Goal: Find specific page/section: Find specific page/section

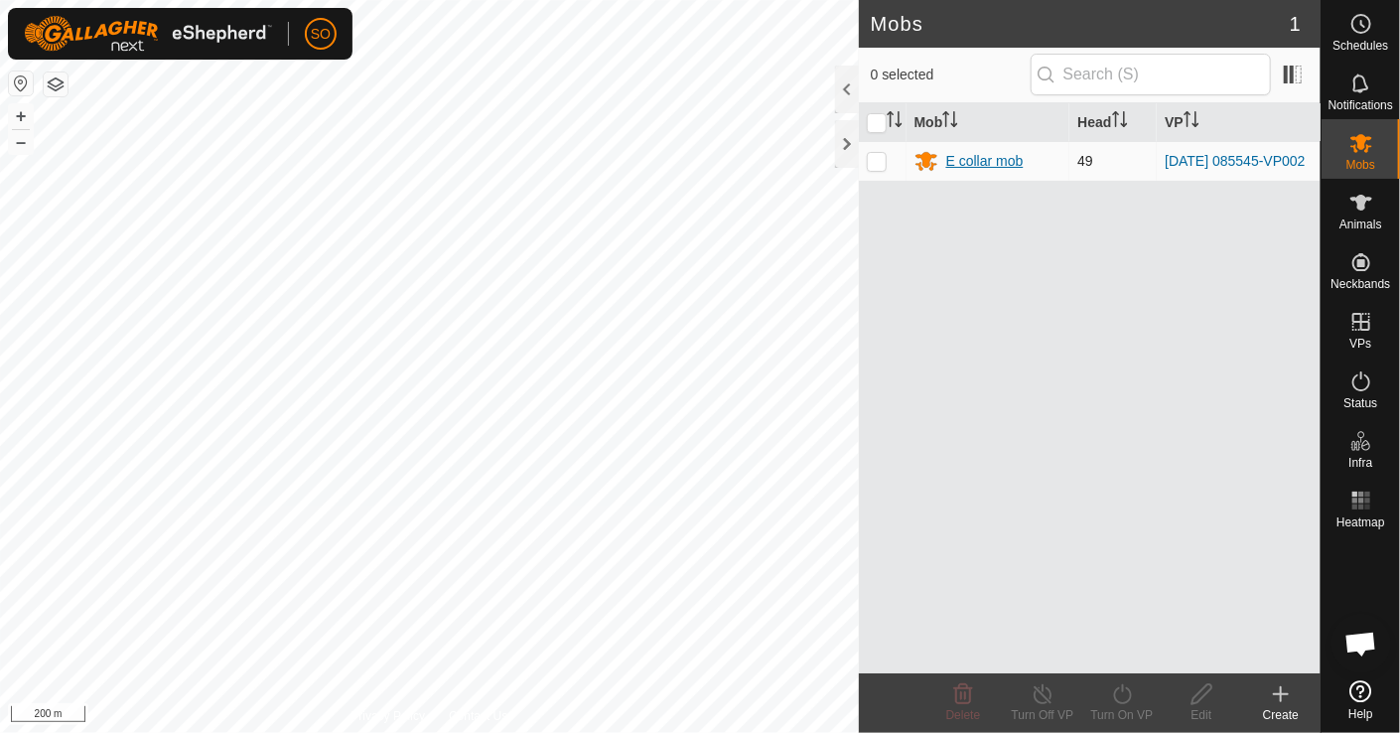
scroll to position [5114, 0]
click at [973, 153] on div "E collar mob" at bounding box center [984, 161] width 77 height 21
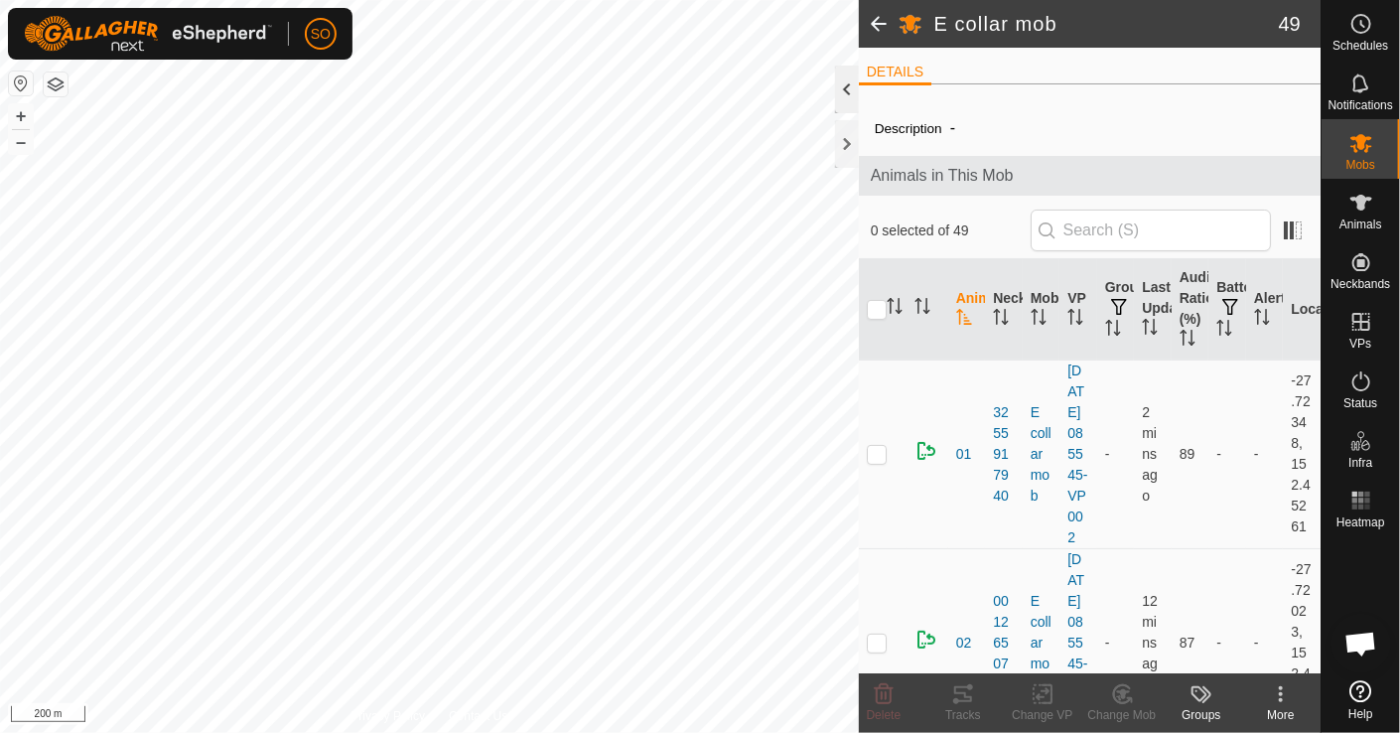
click at [850, 79] on div at bounding box center [847, 90] width 24 height 48
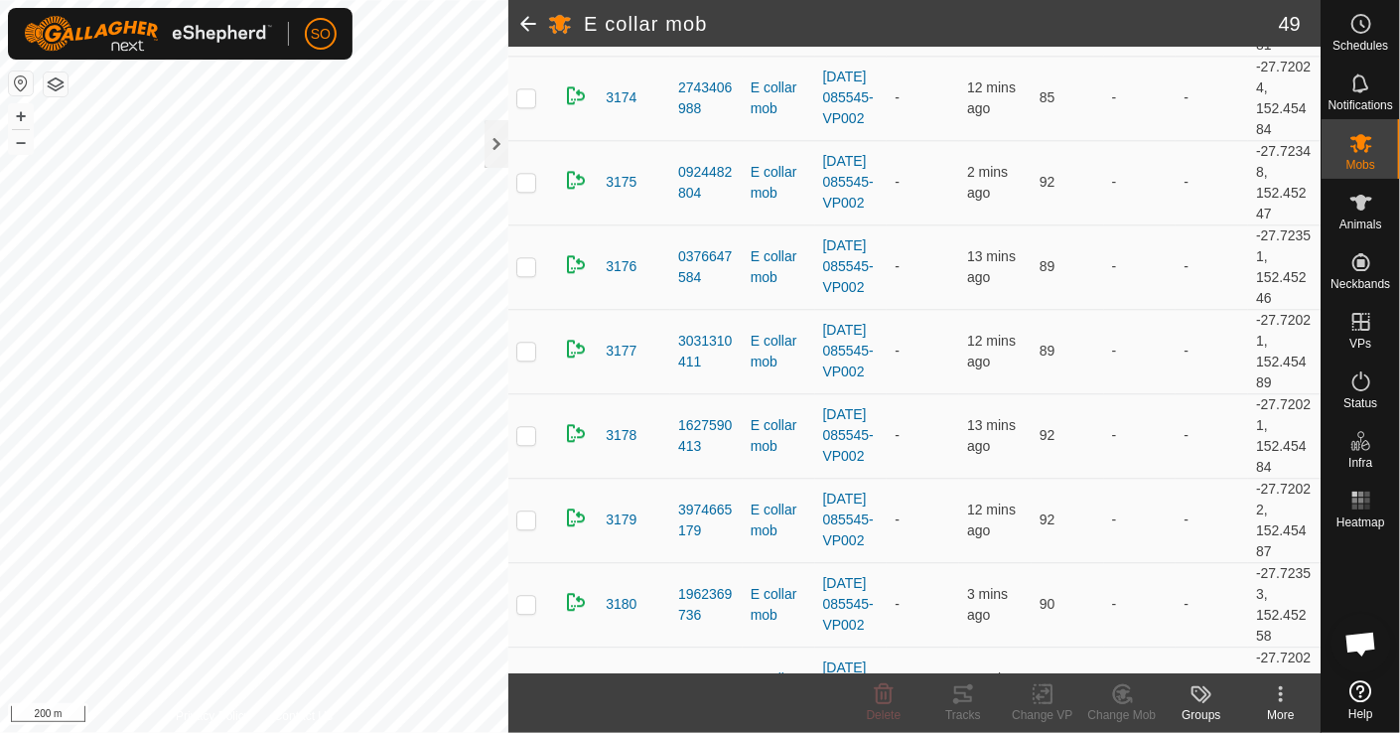
scroll to position [1747, 0]
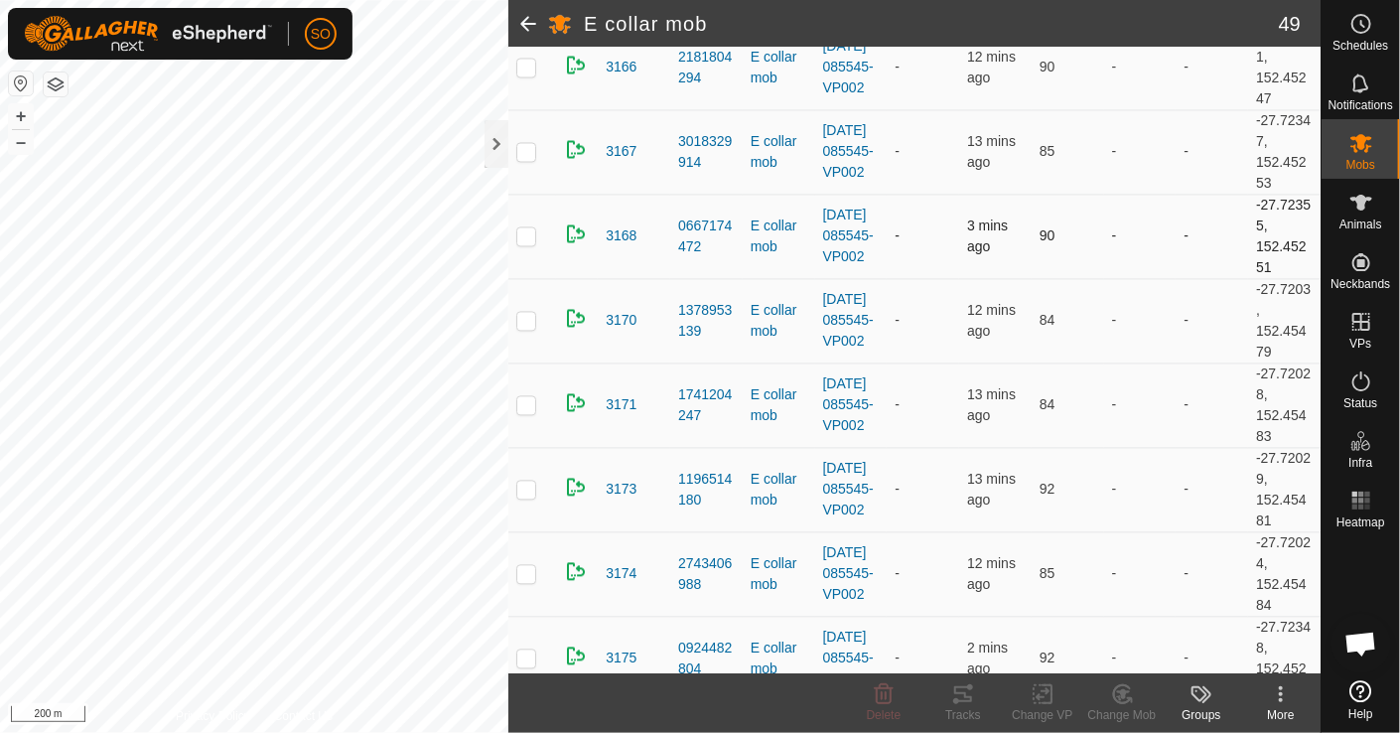
drag, startPoint x: 1281, startPoint y: 352, endPoint x: 1278, endPoint y: 207, distance: 145.0
click at [1278, 207] on tbody "01 3255917940 E collar mob [DATE] 085545-VP002 - 2 mins ago 89 - - -27.72348, 1…" at bounding box center [914, 658] width 812 height 4134
click at [1177, 17] on h2 "E collar mob" at bounding box center [931, 24] width 695 height 24
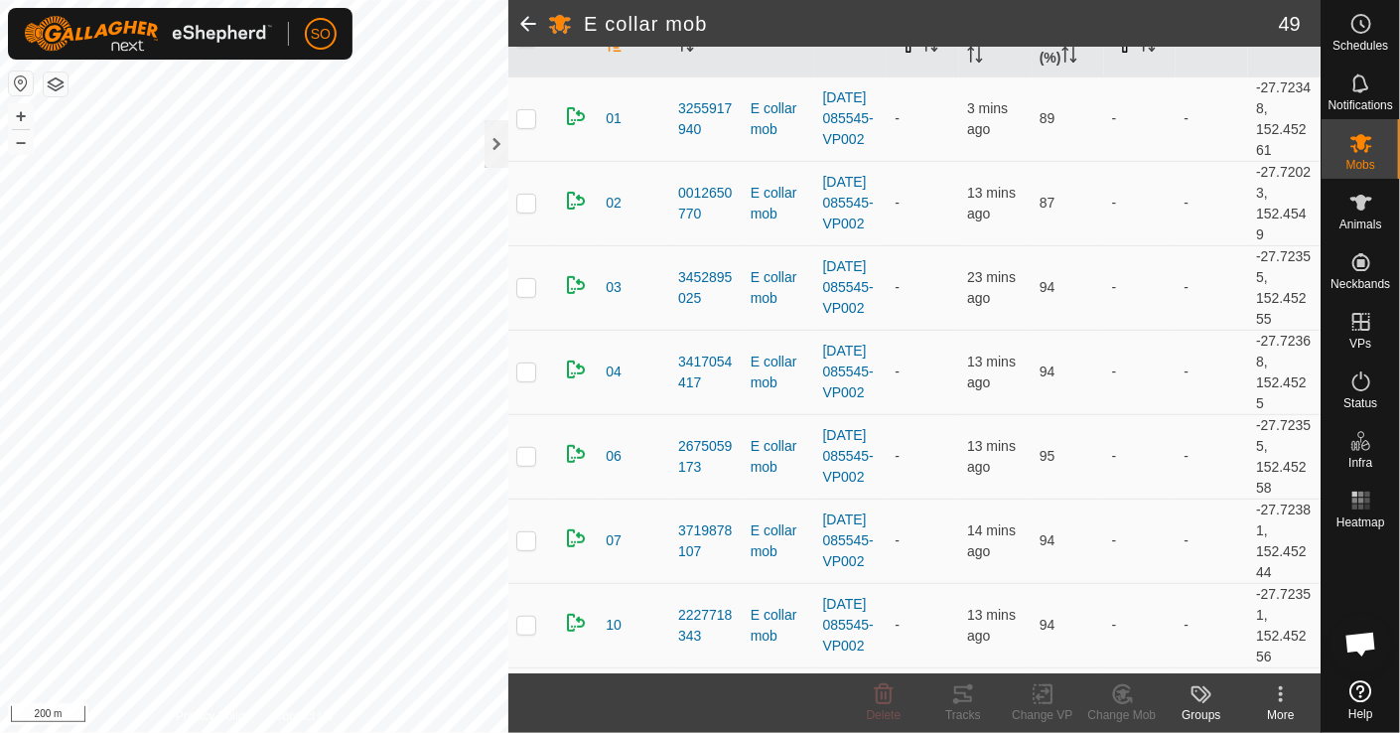
scroll to position [0, 0]
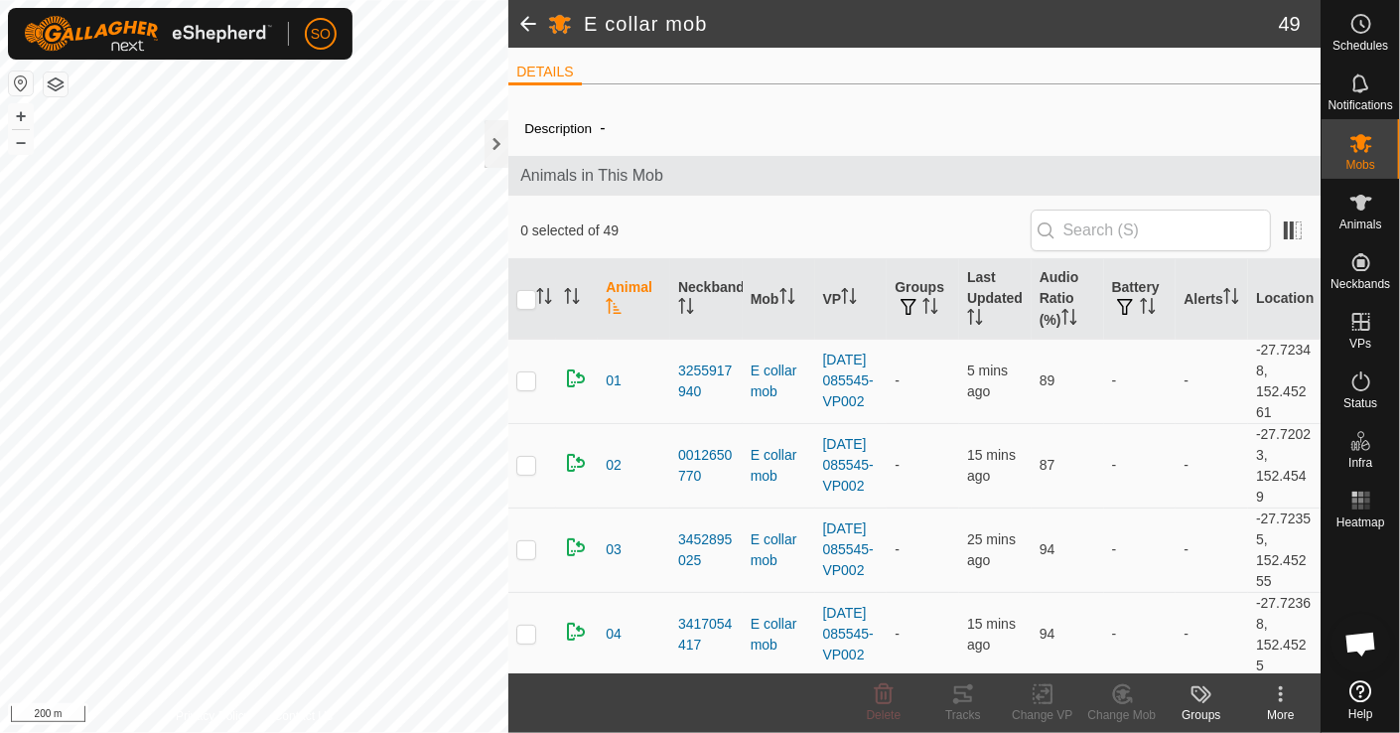
click at [528, 30] on span at bounding box center [528, 24] width 40 height 48
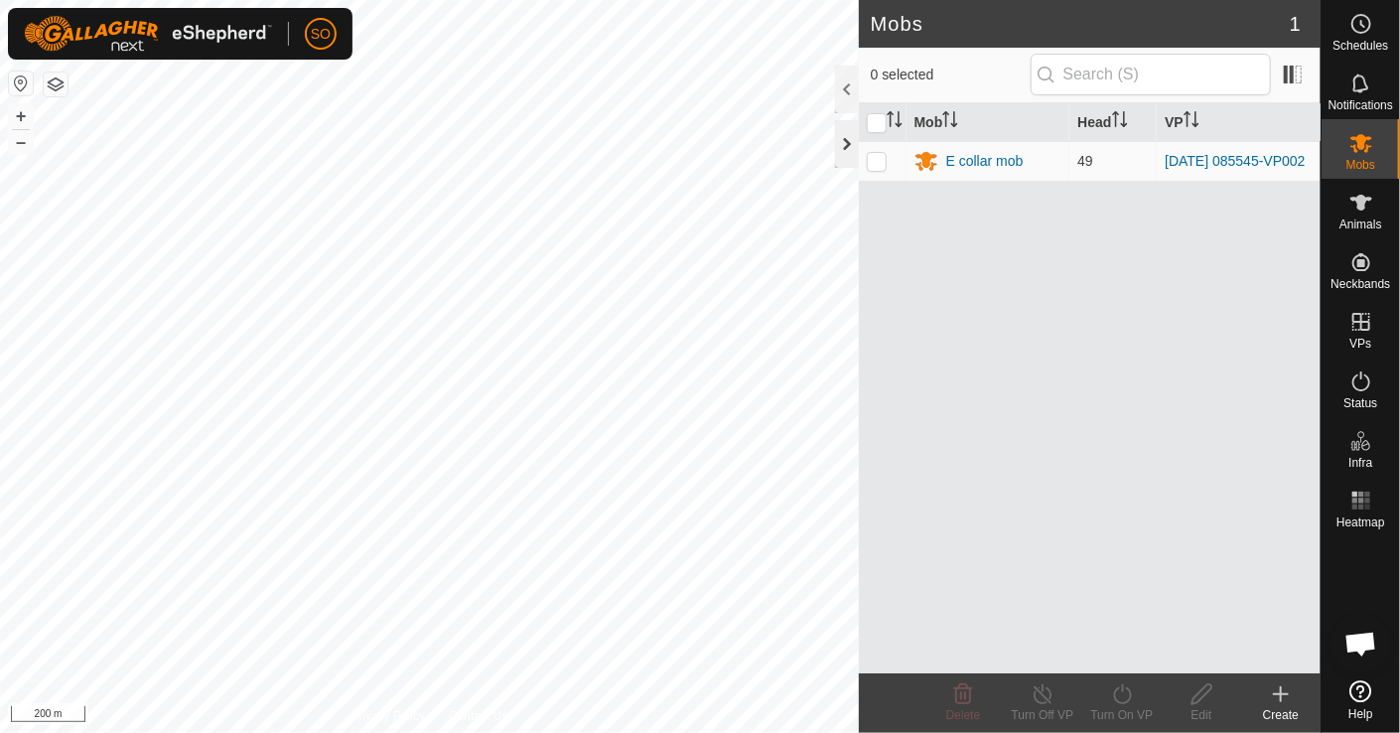
click at [851, 143] on div at bounding box center [847, 144] width 24 height 48
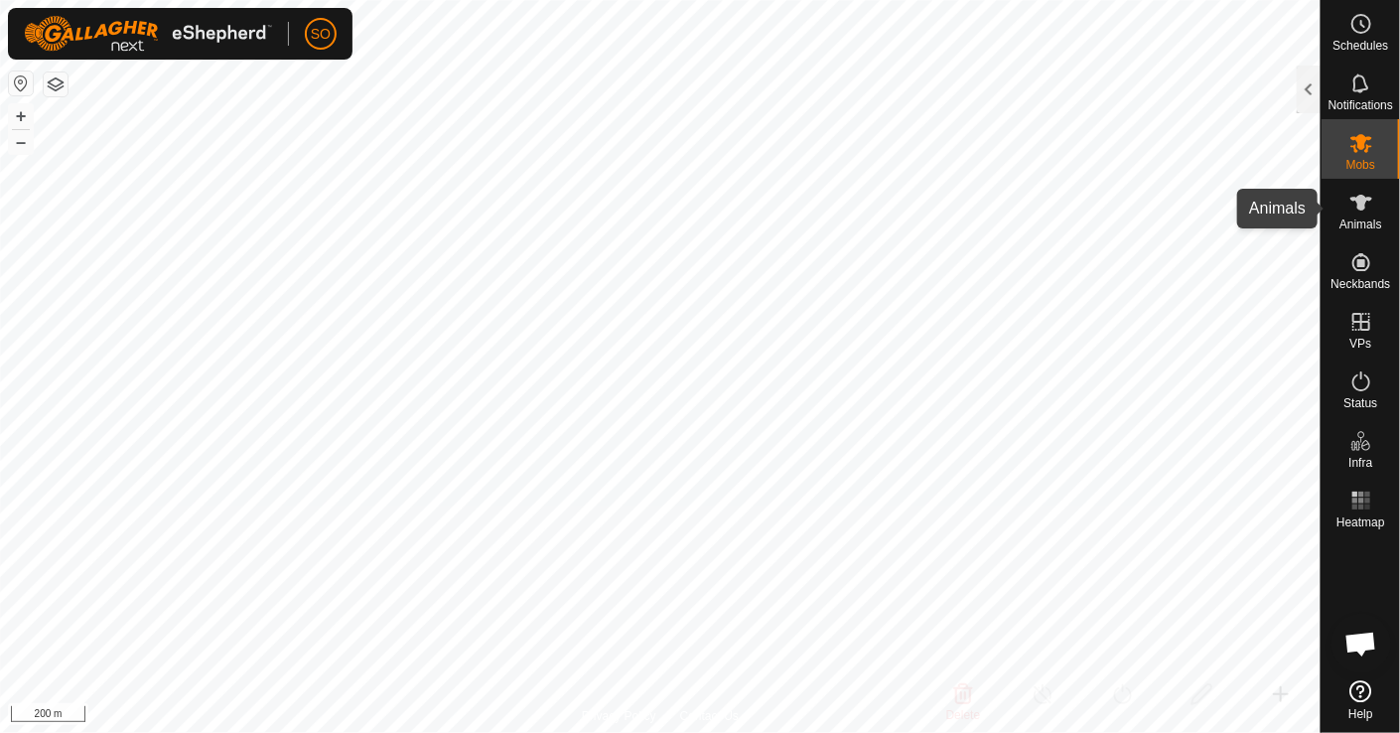
click at [1370, 201] on icon at bounding box center [1361, 203] width 24 height 24
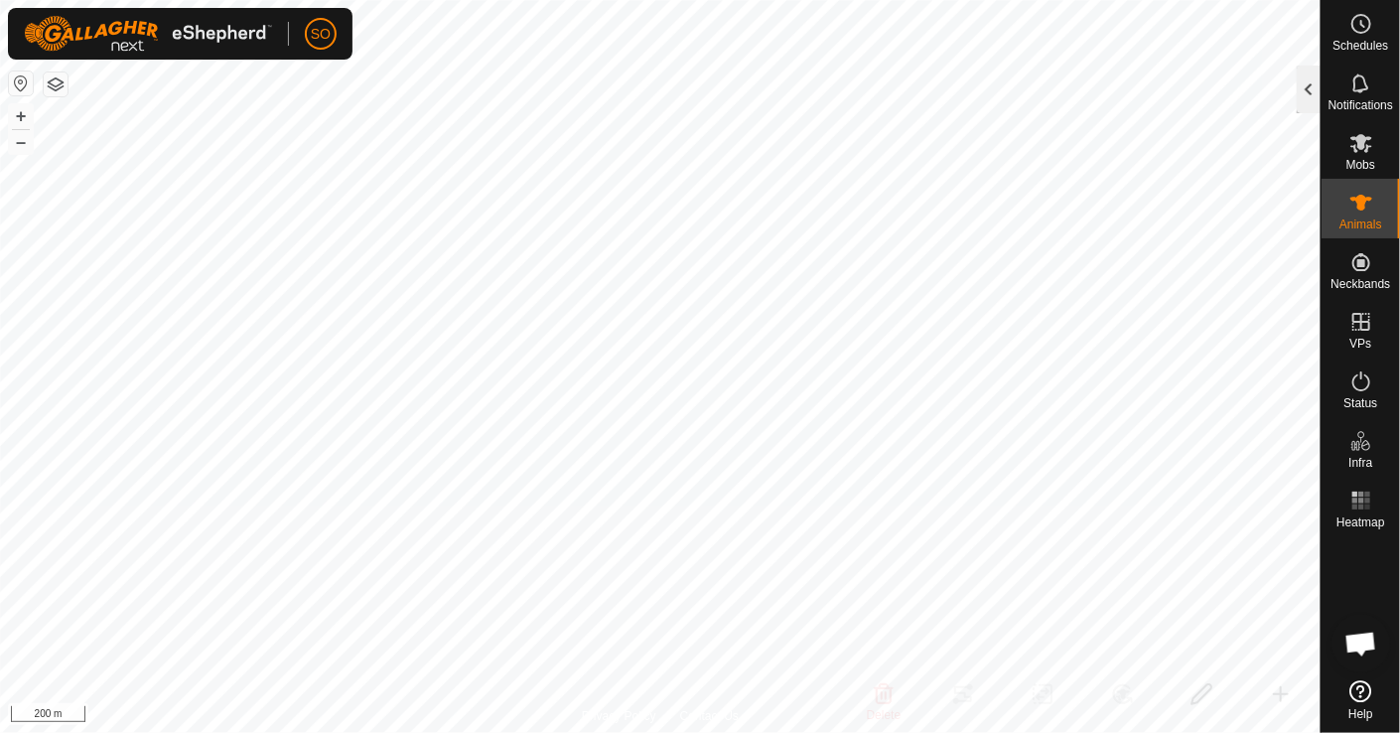
click at [1318, 78] on div at bounding box center [1308, 90] width 24 height 48
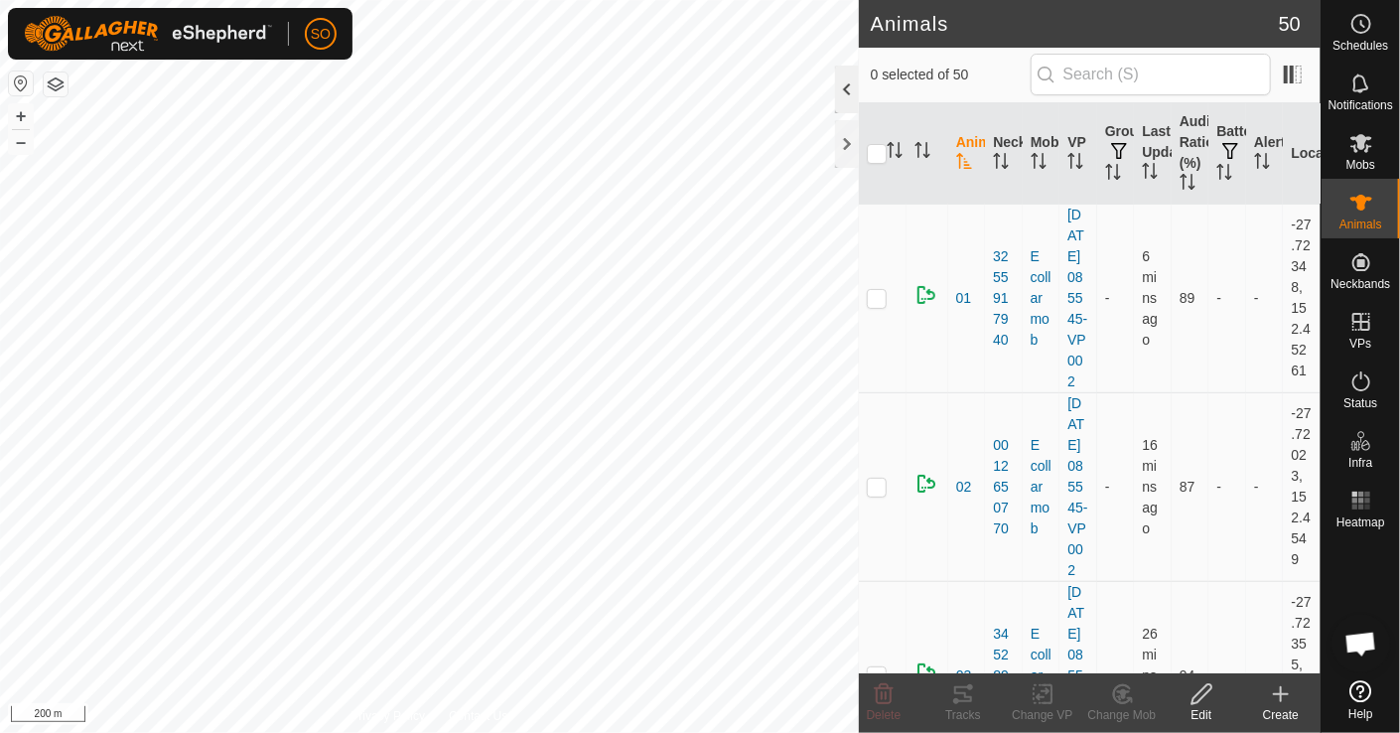
click at [853, 86] on div at bounding box center [847, 90] width 24 height 48
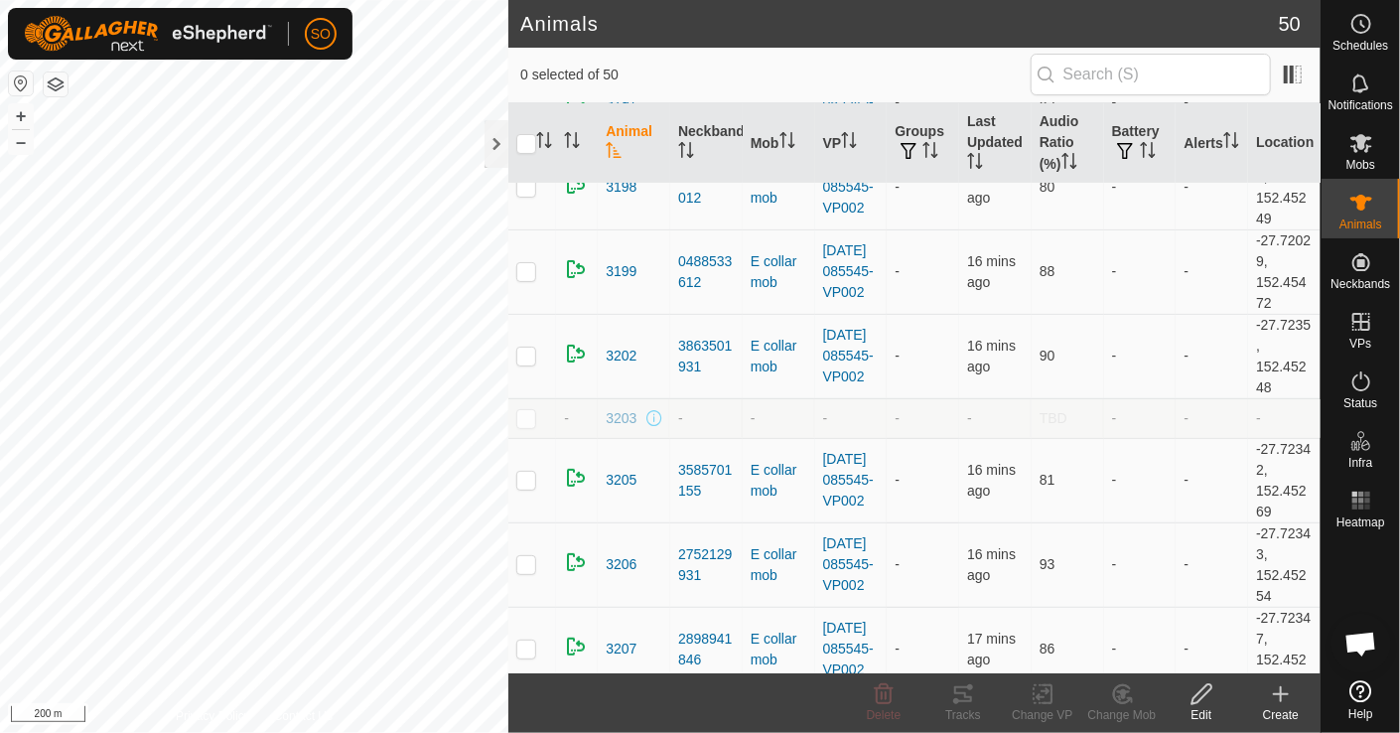
scroll to position [3673, 0]
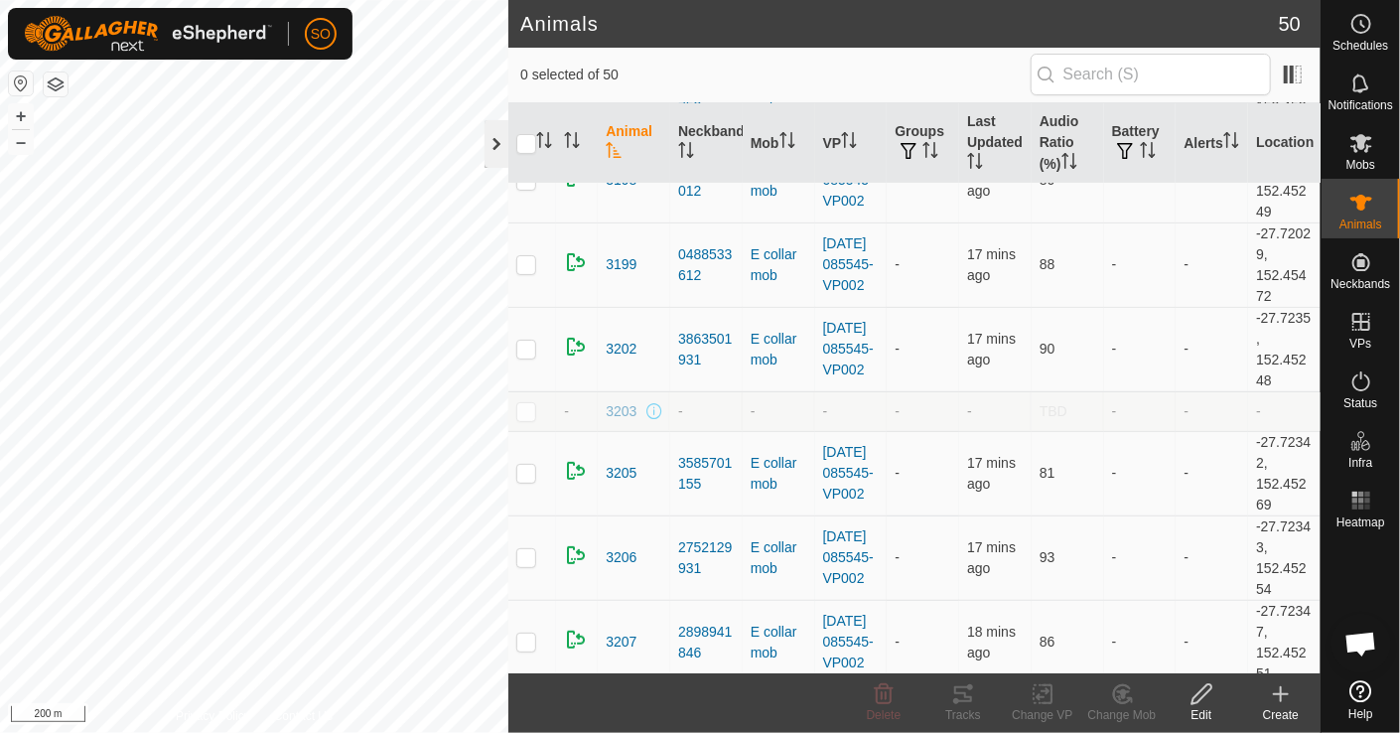
click at [490, 134] on div at bounding box center [496, 144] width 24 height 48
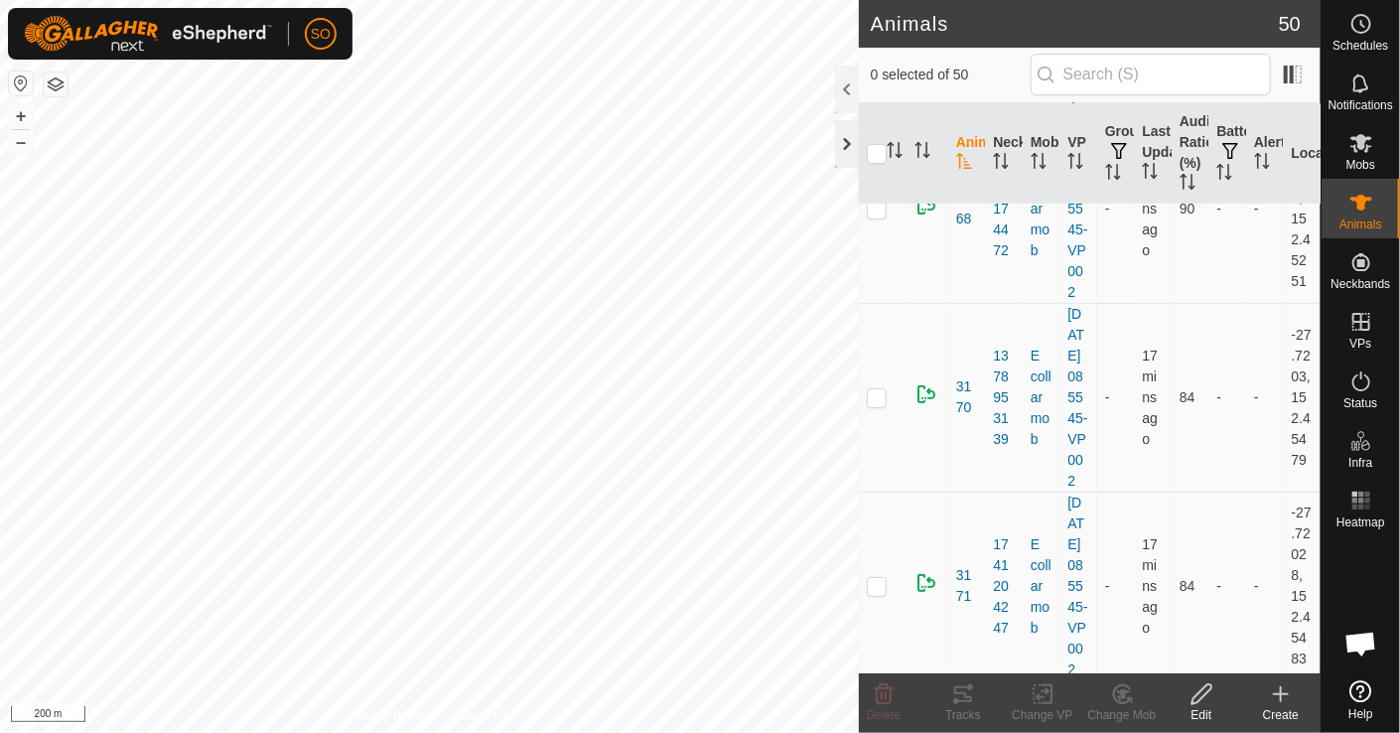
click at [840, 138] on div at bounding box center [847, 144] width 24 height 48
